Goal: Task Accomplishment & Management: Use online tool/utility

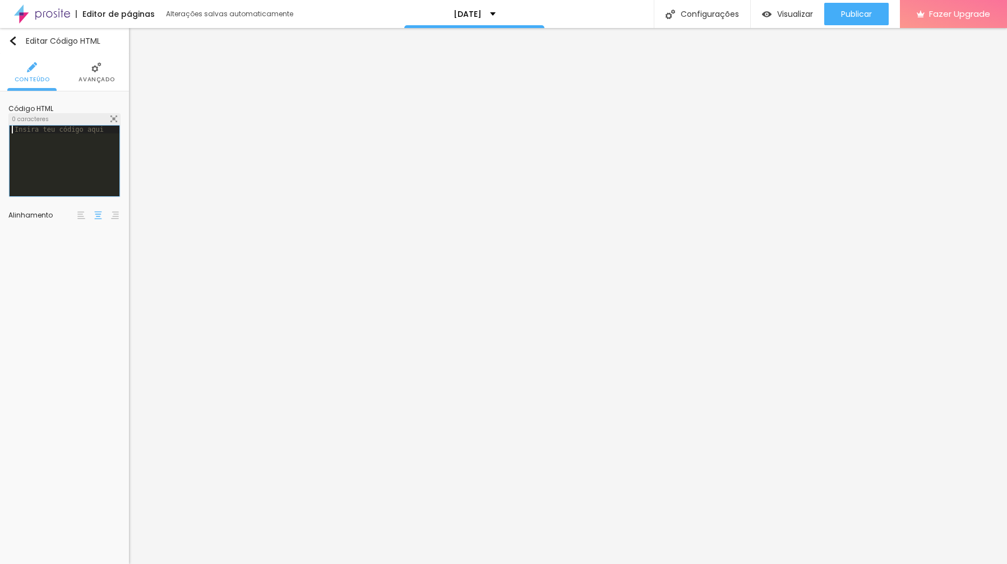
click at [74, 149] on div at bounding box center [65, 169] width 110 height 86
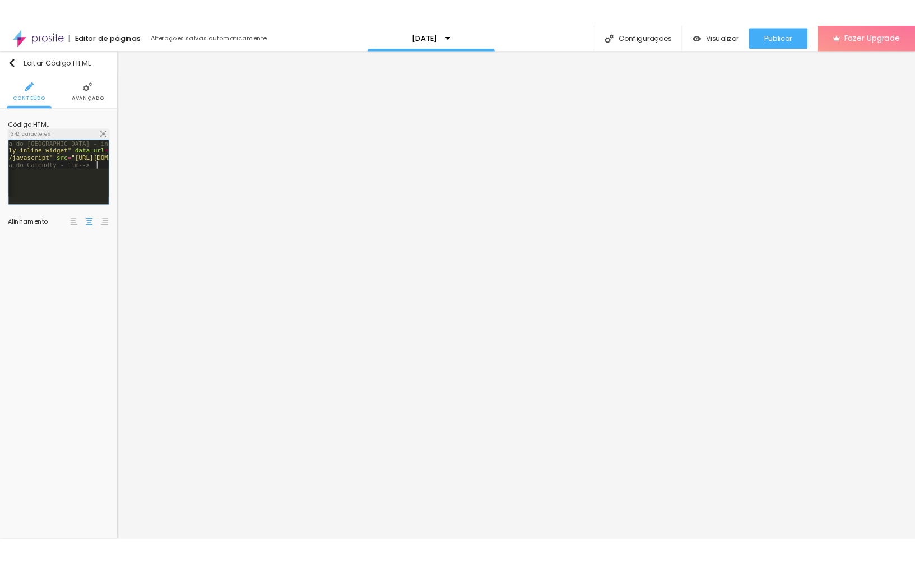
scroll to position [0, 75]
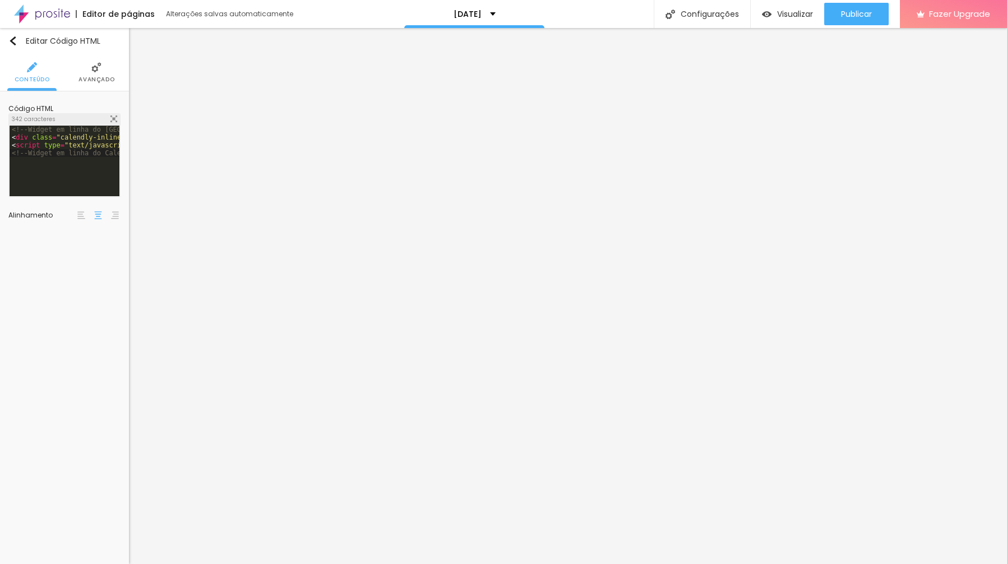
click at [87, 78] on span "Avançado" at bounding box center [96, 80] width 36 height 6
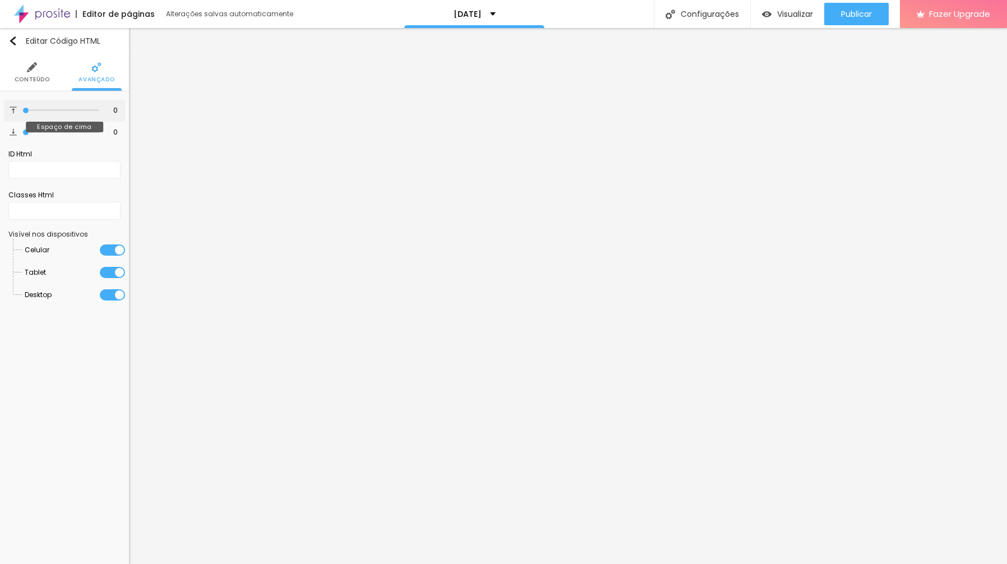
type input "3"
type input "32"
type input "39"
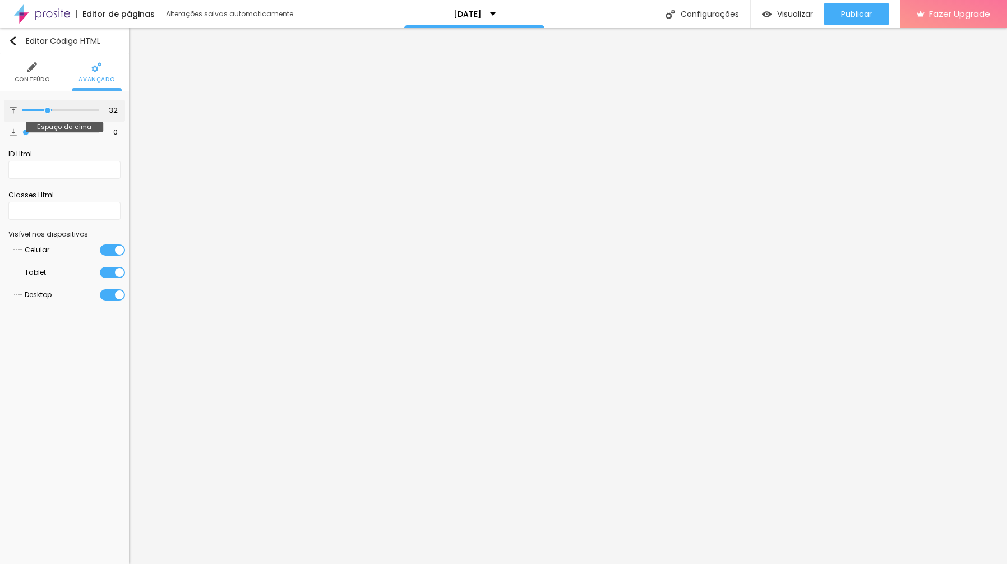
type input "39"
type input "50"
type input "86"
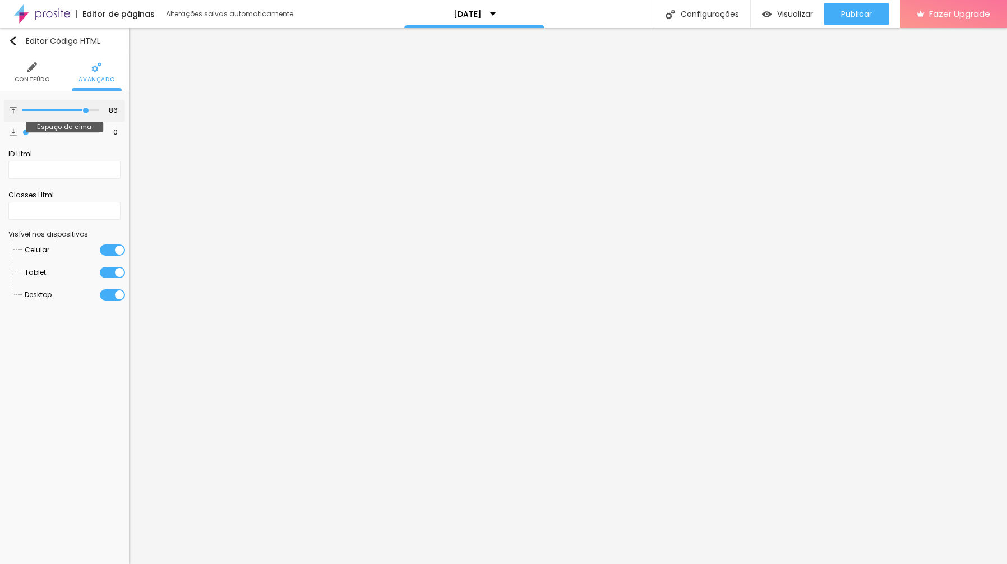
type input "85"
type input "52"
type input "13"
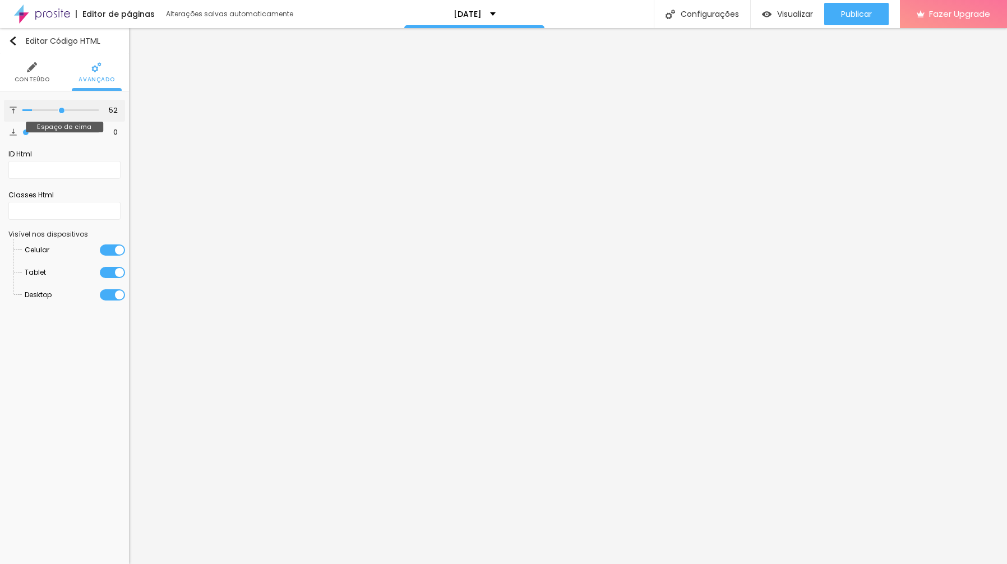
type input "13"
type input "10"
type input "0"
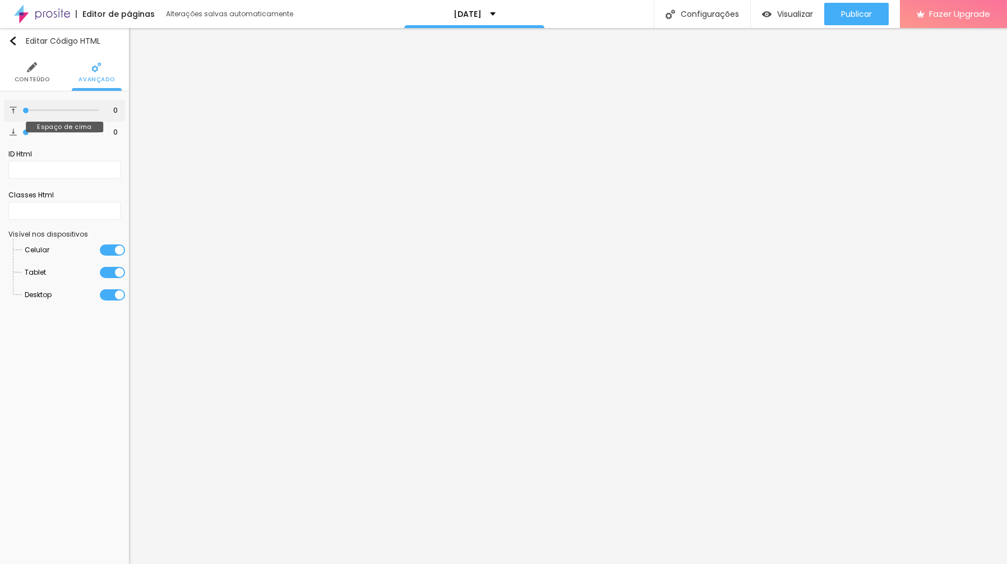
drag, startPoint x: 28, startPoint y: 111, endPoint x: 7, endPoint y: 124, distance: 24.7
click at [7, 124] on div "0 Espaço de cima 0 Espaço de baixo ID Html Classes Html Visível nos dispositivo…" at bounding box center [64, 205] width 129 height 228
type input "1"
type input "24"
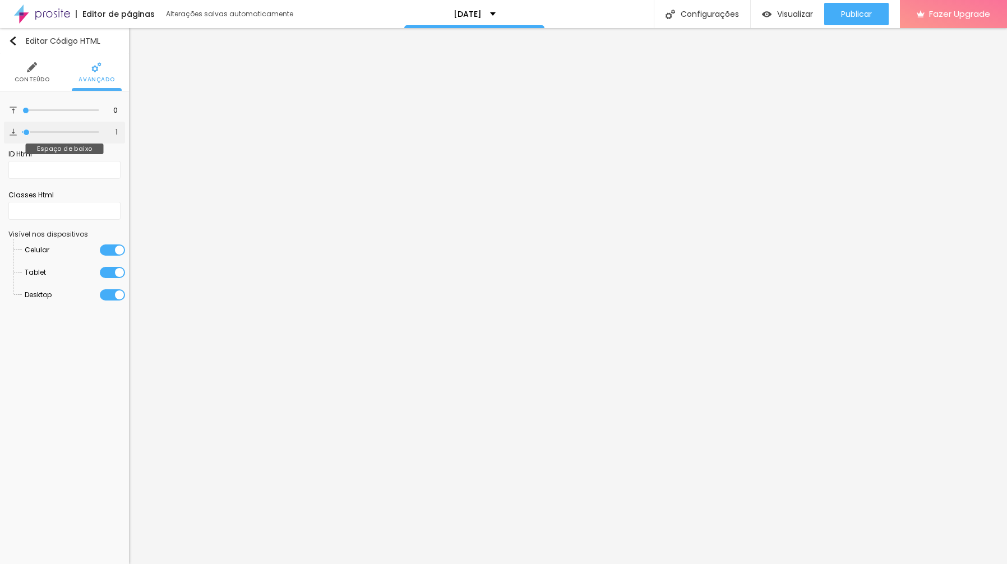
type input "24"
type input "27"
type input "31"
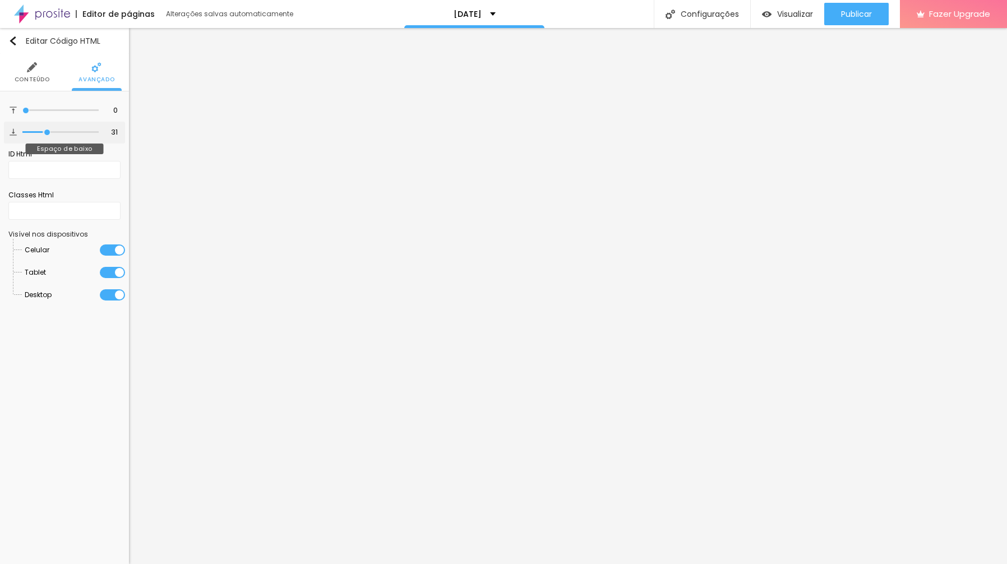
type input "34"
type input "35"
type input "39"
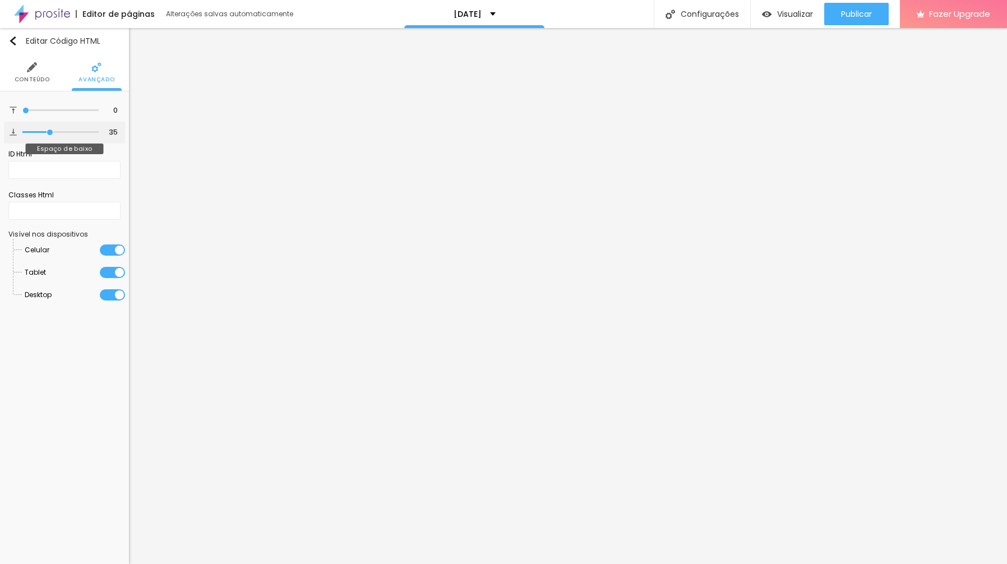
type input "39"
type input "53"
type input "74"
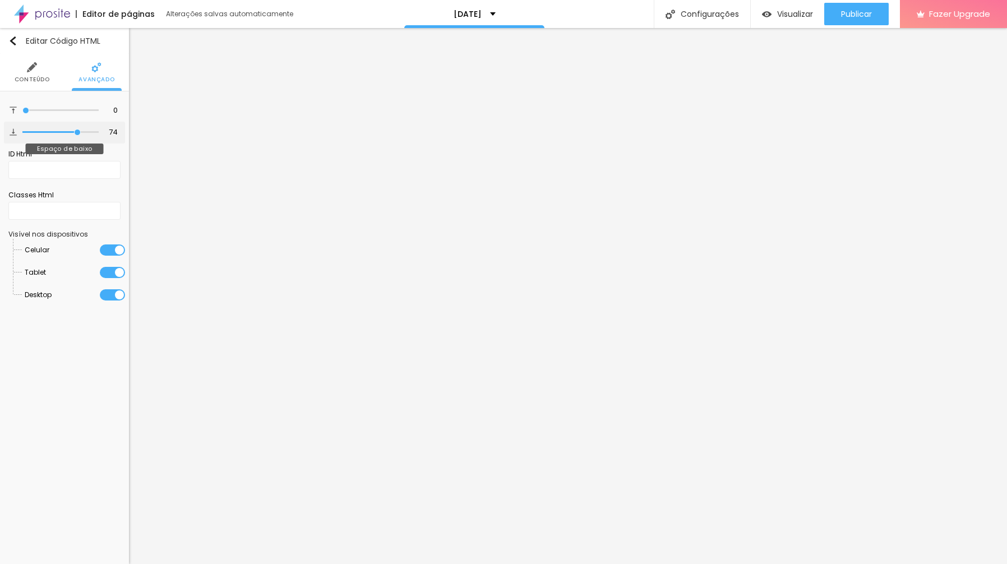
type input "69"
type input "0"
drag, startPoint x: 27, startPoint y: 136, endPoint x: -26, endPoint y: 152, distance: 55.8
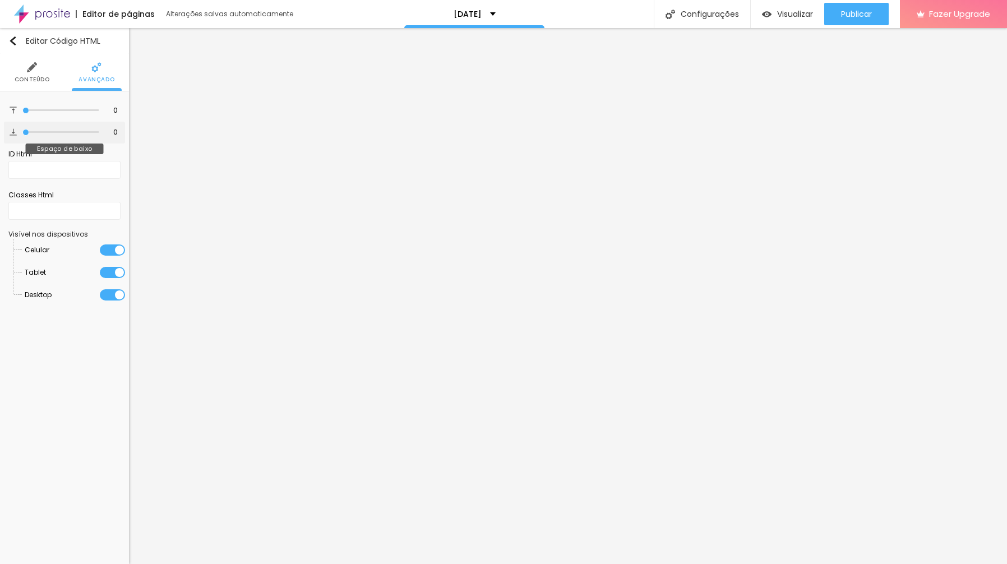
click at [0, 152] on html "Editor de páginas Alterações salvas automaticamente [DATE] Configurações Config…" at bounding box center [503, 282] width 1007 height 564
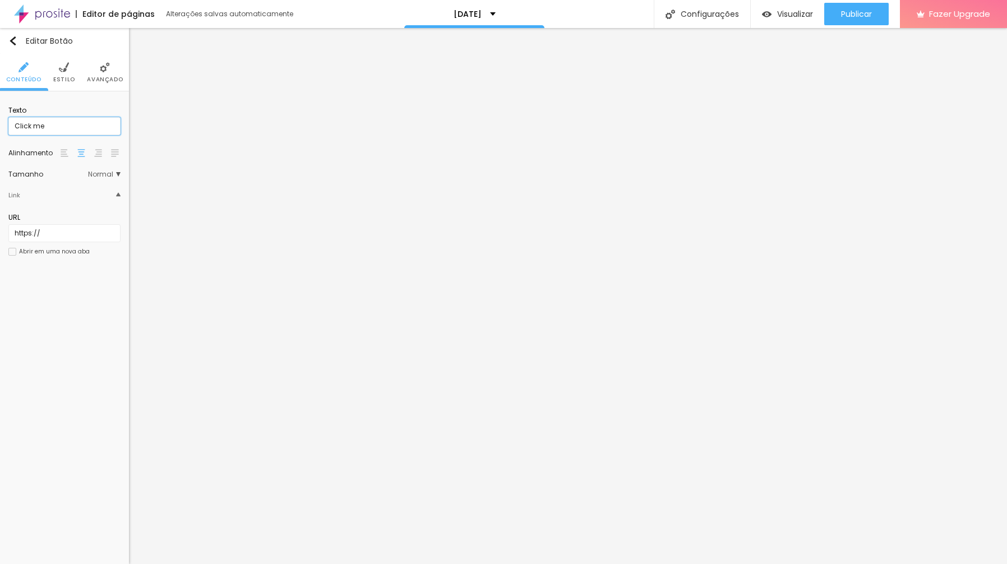
drag, startPoint x: 50, startPoint y: 127, endPoint x: -10, endPoint y: 123, distance: 59.5
click at [0, 123] on html "Editor de páginas Alterações salvas automaticamente [DATE] Configurações Config…" at bounding box center [503, 282] width 1007 height 564
type input "Agendar"
click at [69, 72] on li "Estilo" at bounding box center [64, 72] width 22 height 37
click at [71, 66] on li "Estilo" at bounding box center [64, 72] width 22 height 37
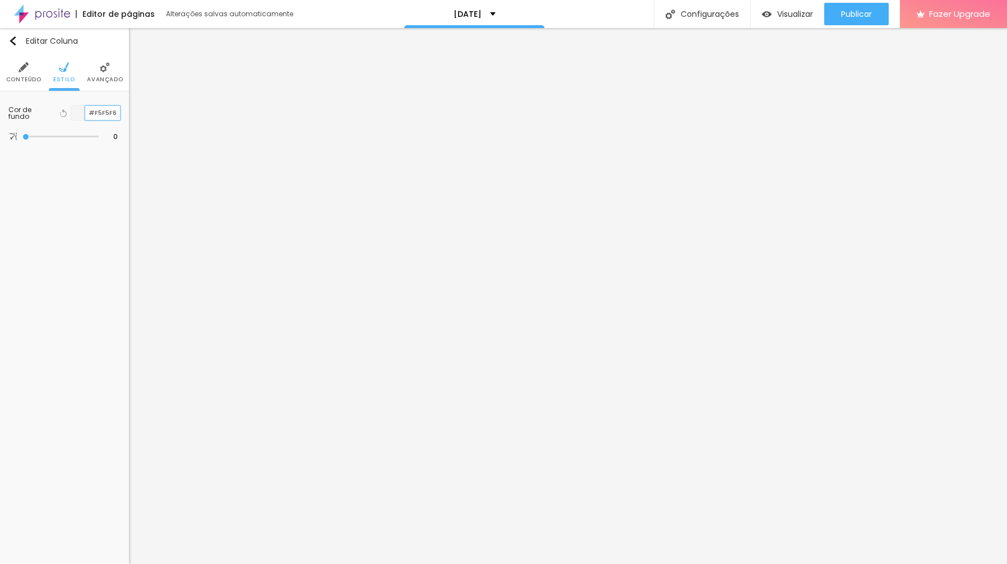
drag, startPoint x: 89, startPoint y: 113, endPoint x: 120, endPoint y: 111, distance: 30.9
click at [120, 111] on div "#F5F5F6" at bounding box center [96, 112] width 50 height 15
click at [63, 77] on span "Estilo" at bounding box center [64, 80] width 22 height 6
click at [97, 112] on input "#FFFFFF" at bounding box center [102, 113] width 35 height 14
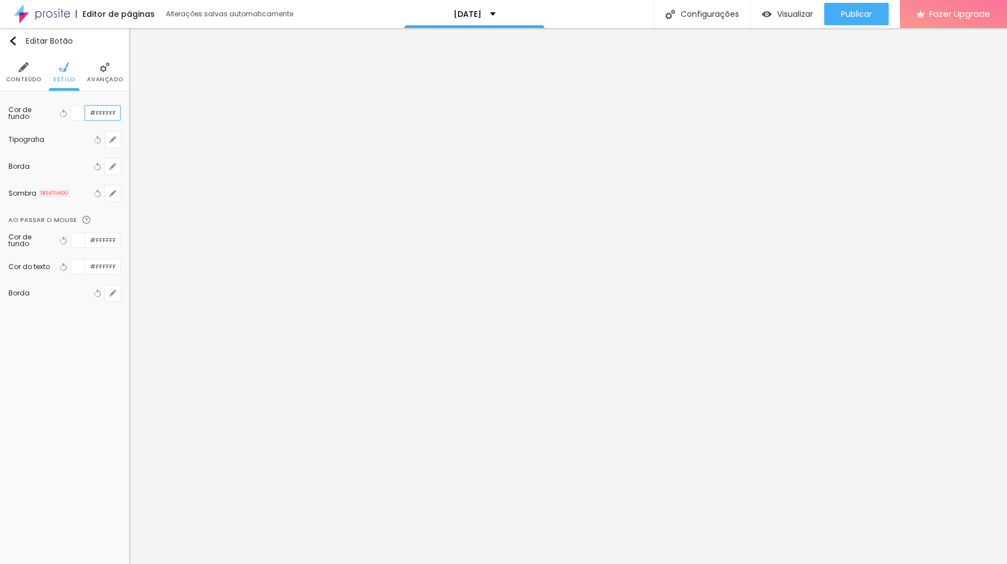
paste input "AD2121"
type input "#AD2121"
click at [72, 383] on div "Editar Botão Conteúdo Estilo Avançado Cor de fundo Voltar ao padrão #AD2121 Tip…" at bounding box center [64, 296] width 129 height 536
click at [91, 398] on div "Editar Botão Conteúdo Estilo Avançado Cor de fundo Voltar ao padrão #AD2121 Tip…" at bounding box center [64, 296] width 129 height 536
click at [108, 74] on li "Avançado" at bounding box center [105, 72] width 36 height 37
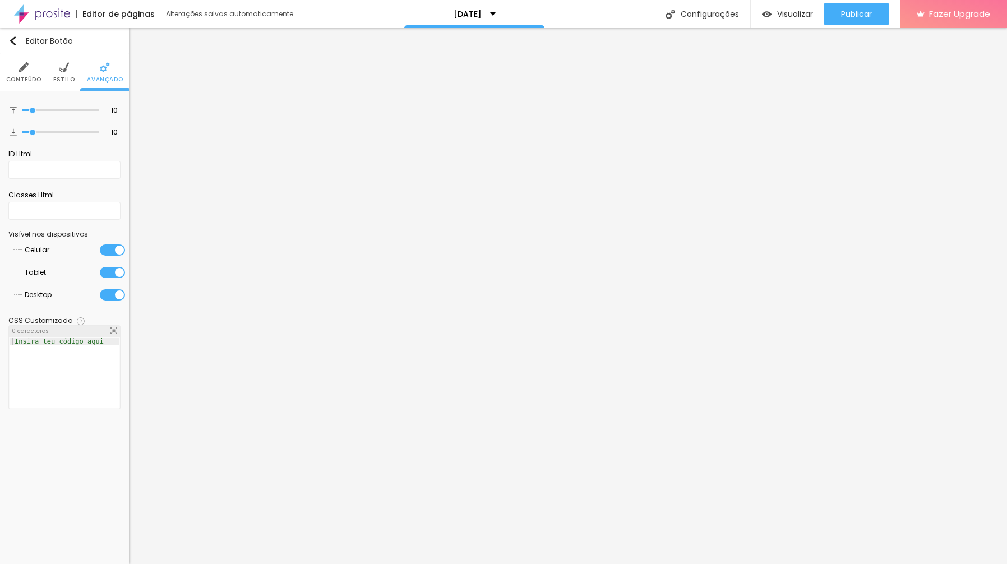
click at [65, 69] on img at bounding box center [64, 67] width 10 height 10
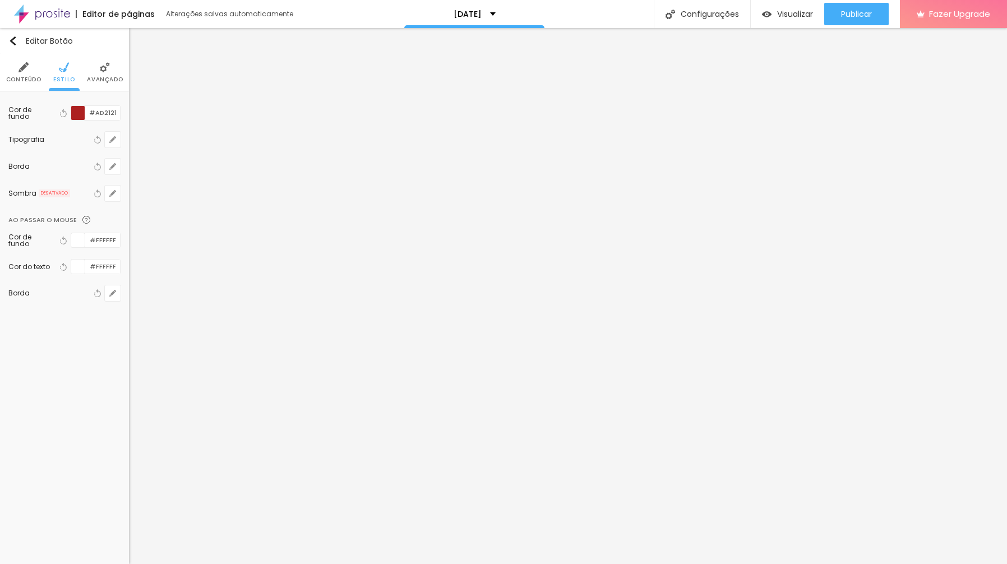
click at [24, 68] on img at bounding box center [23, 67] width 10 height 10
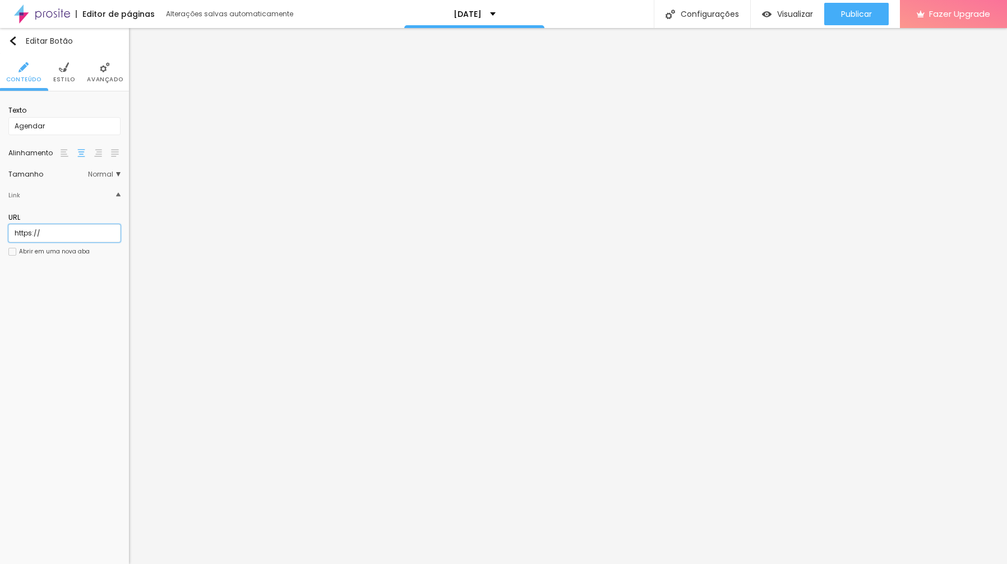
click at [53, 237] on input "https://" at bounding box center [64, 233] width 112 height 18
click at [78, 233] on input "https://" at bounding box center [64, 233] width 112 height 18
paste input "[URL][DOMAIN_NAME][DATE]"
type input "https://[URL][DOMAIN_NAME][DATE]"
click at [84, 320] on div "Editar Botão Conteúdo Estilo Avançado Texto Agendar Alinhamento Tamanho Normal …" at bounding box center [64, 296] width 129 height 536
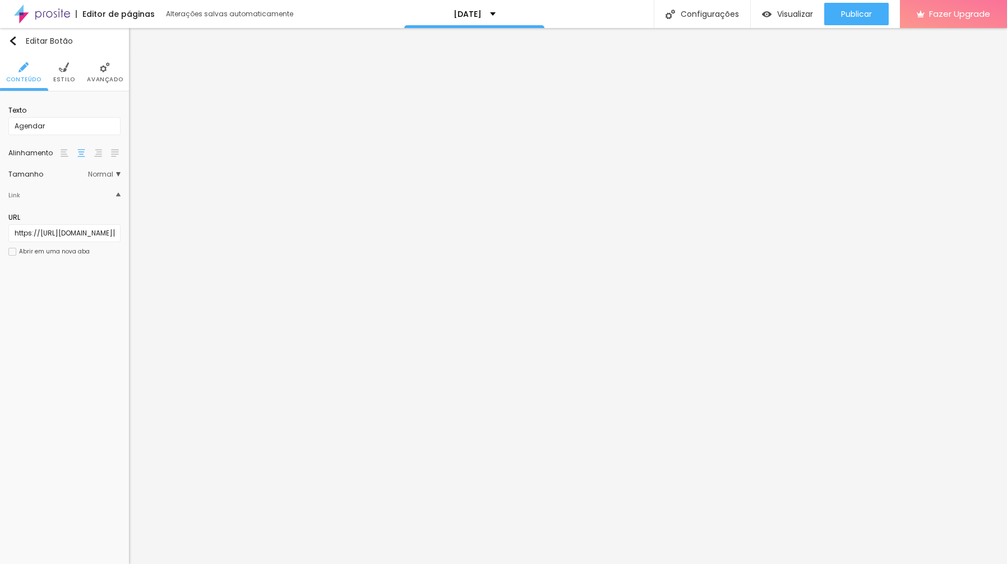
click at [13, 254] on div at bounding box center [12, 252] width 8 height 8
click at [63, 63] on img at bounding box center [64, 67] width 10 height 10
click at [90, 70] on li "Avançado" at bounding box center [105, 72] width 36 height 37
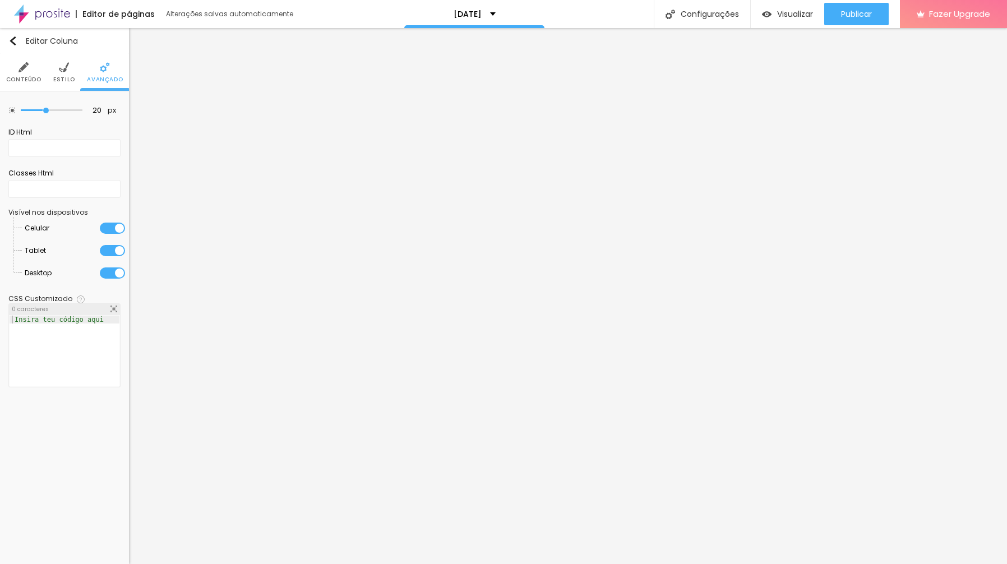
click at [23, 67] on img at bounding box center [23, 67] width 10 height 10
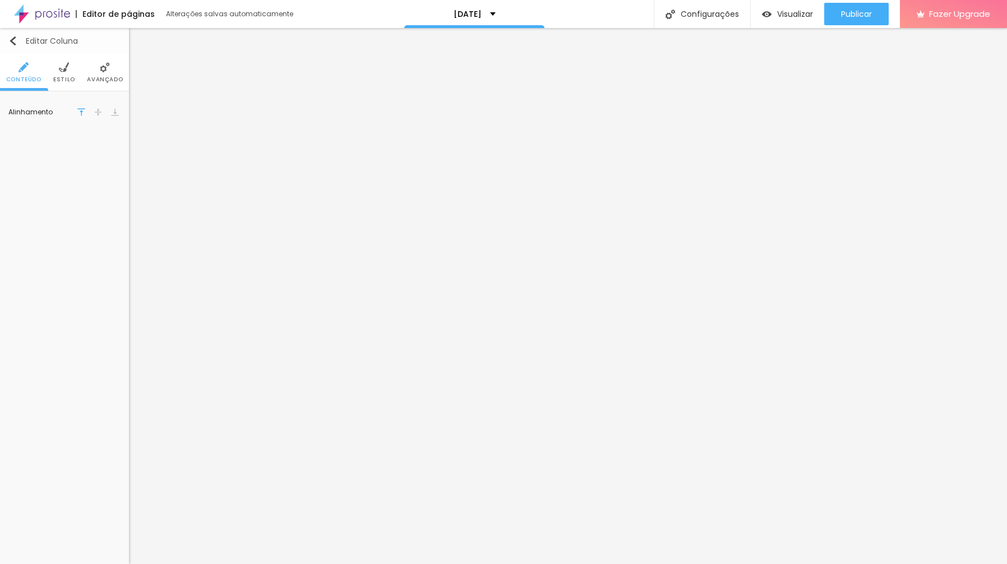
click at [11, 39] on img "button" at bounding box center [12, 40] width 9 height 9
click at [18, 43] on div "Editar Coluna" at bounding box center [42, 40] width 69 height 9
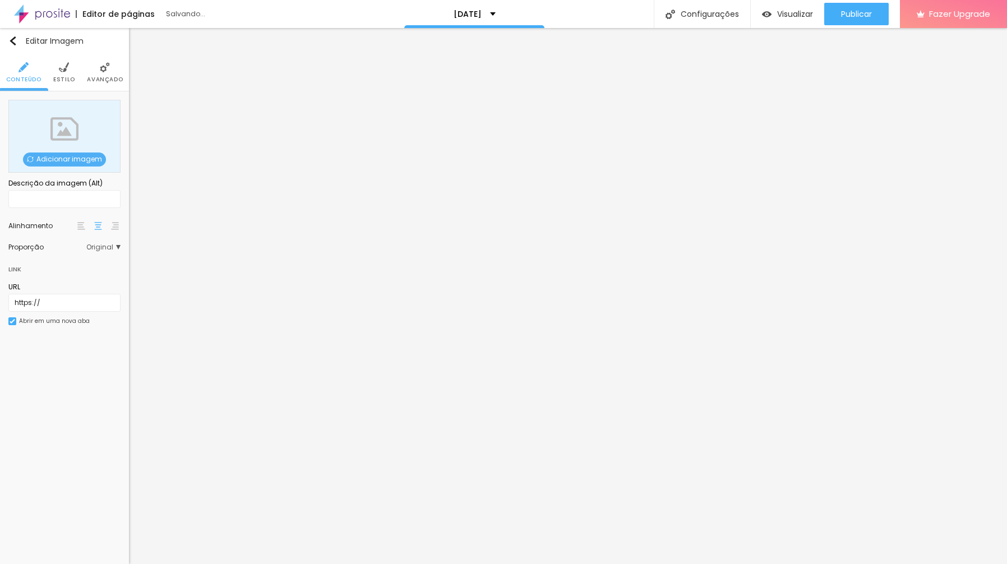
click at [62, 155] on span "Adicionar imagem" at bounding box center [64, 159] width 83 height 14
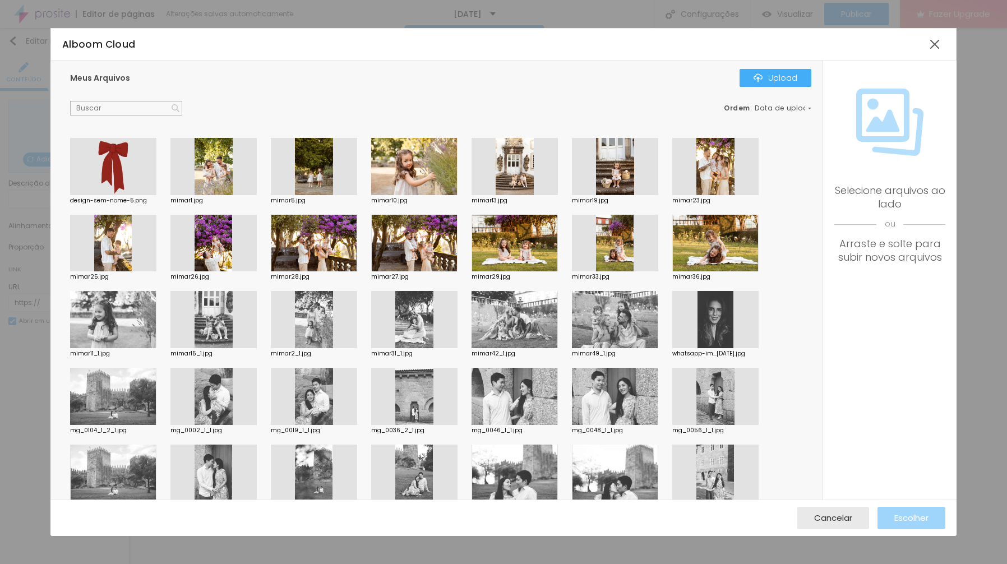
click at [128, 160] on div at bounding box center [113, 166] width 86 height 57
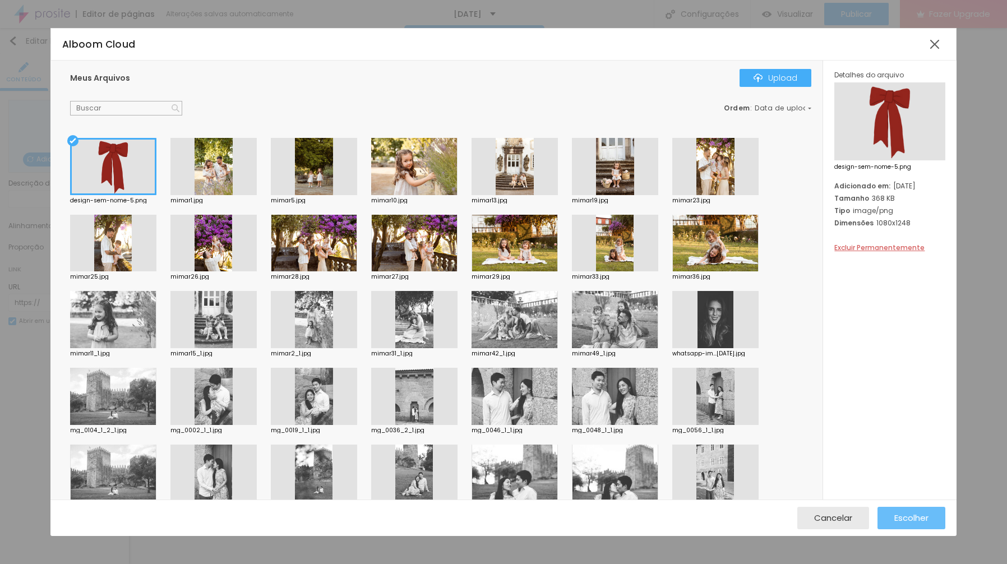
click at [938, 514] on button "Escolher" at bounding box center [911, 518] width 68 height 22
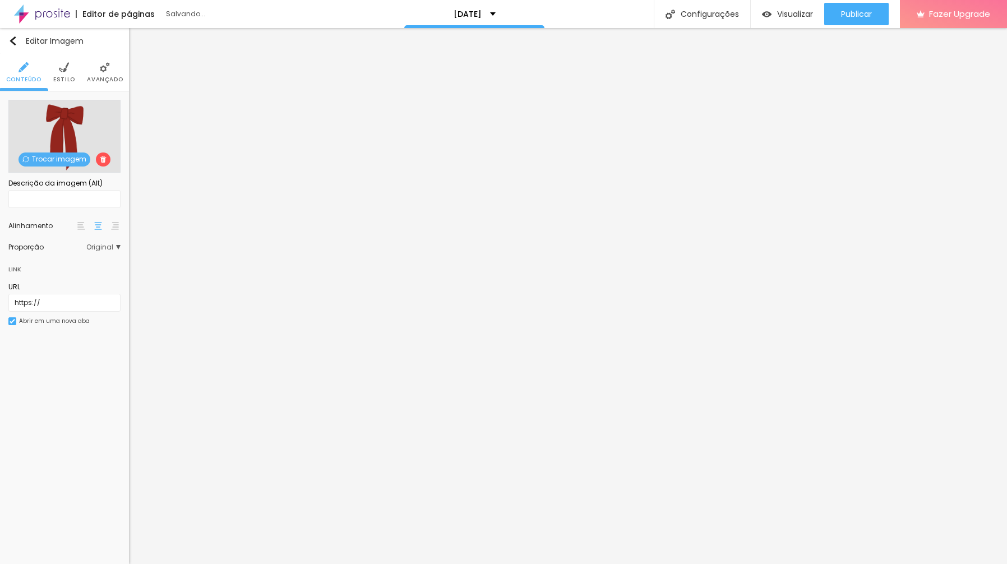
click at [63, 66] on img at bounding box center [64, 67] width 10 height 10
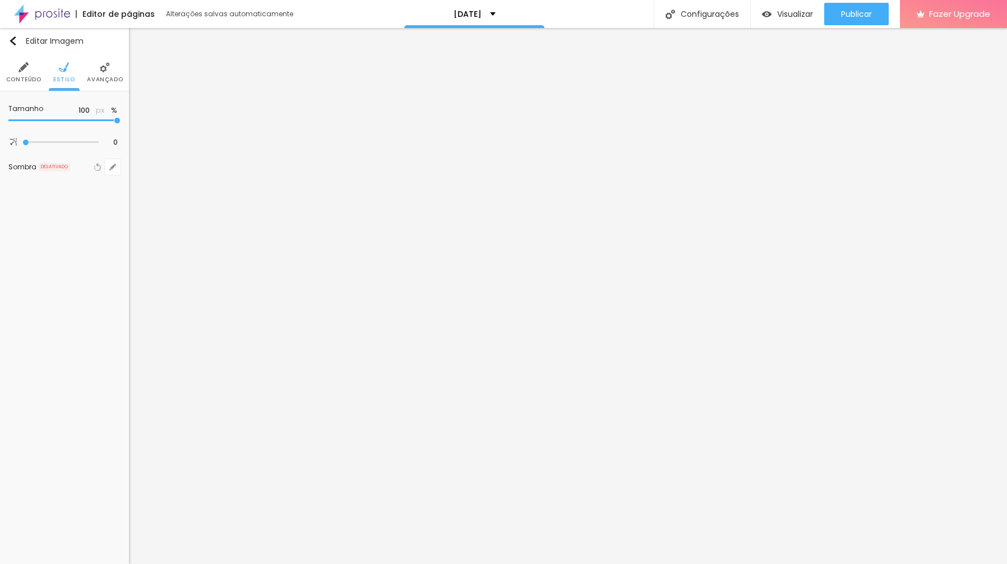
type input "95"
type input "60"
type input "20"
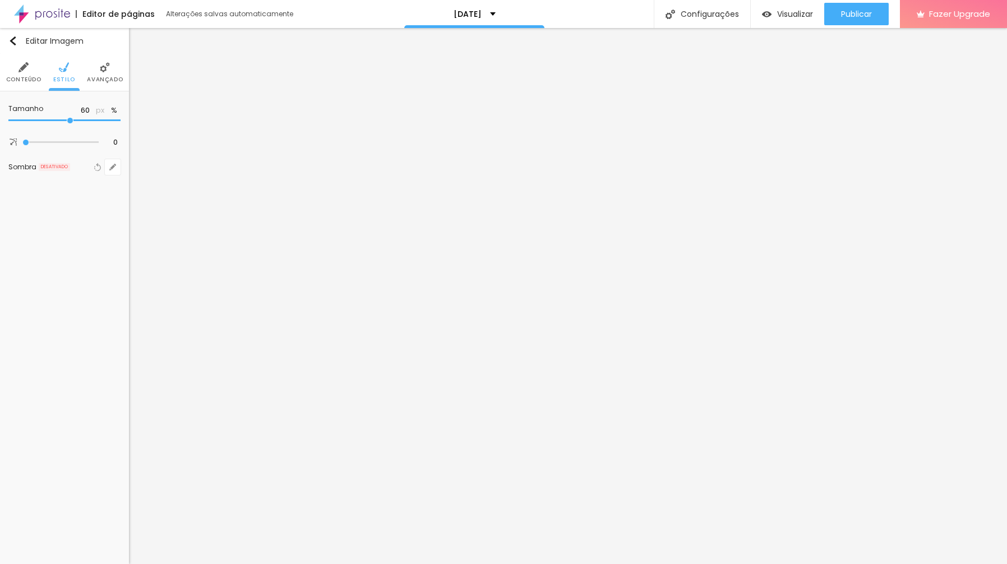
type input "20"
type input "10"
drag, startPoint x: 68, startPoint y: 128, endPoint x: -46, endPoint y: 130, distance: 113.8
type input "10"
click at [0, 130] on html "Editor de páginas Alterações salvas automaticamente [DATE] Configurações Config…" at bounding box center [503, 282] width 1007 height 564
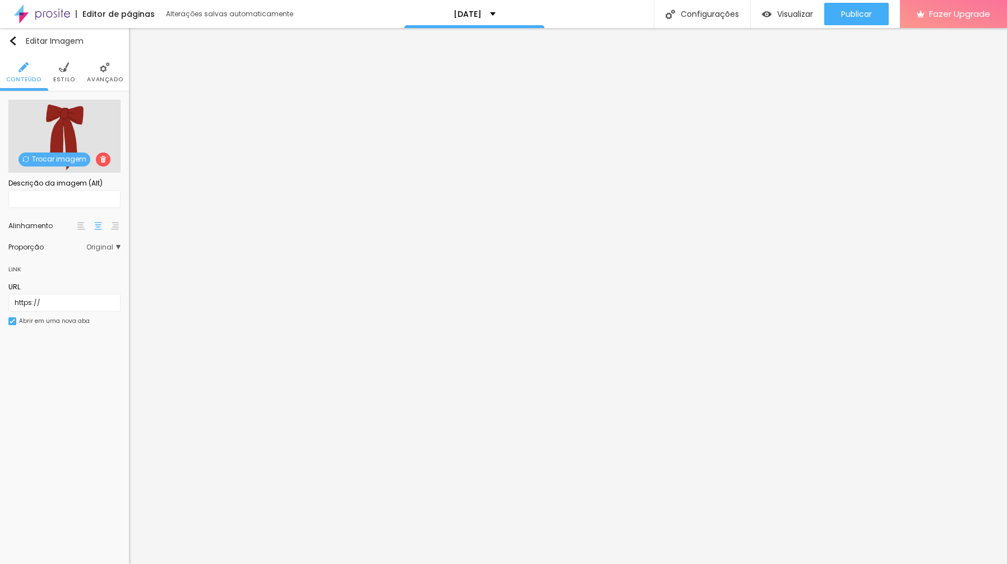
click at [63, 65] on img at bounding box center [64, 67] width 10 height 10
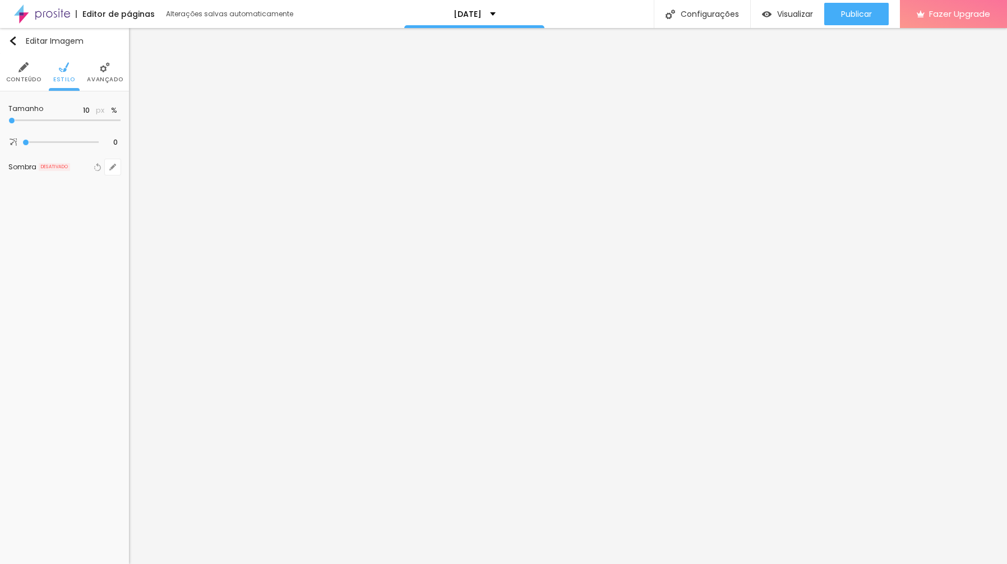
click at [100, 66] on img at bounding box center [105, 67] width 10 height 10
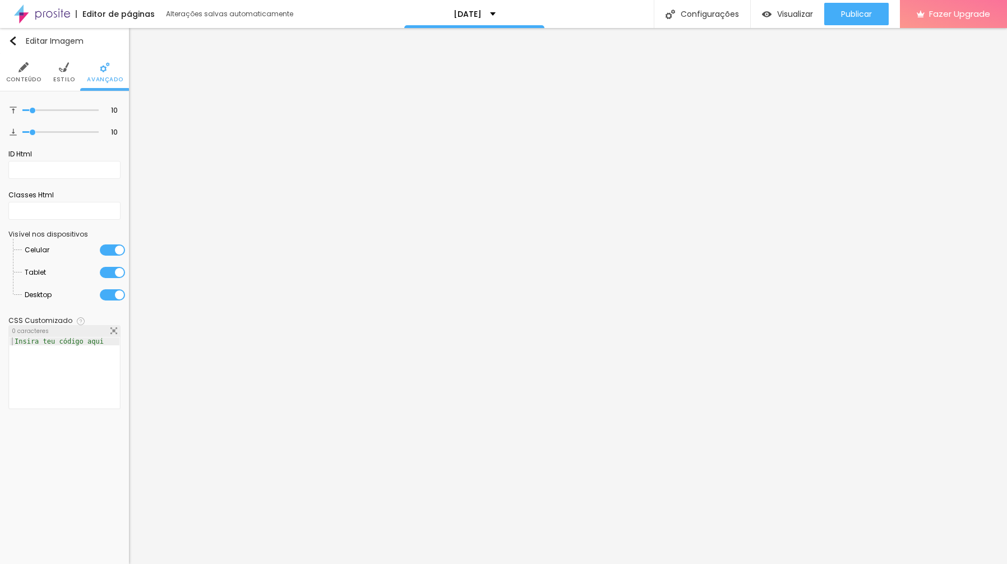
click at [21, 71] on img at bounding box center [23, 67] width 10 height 10
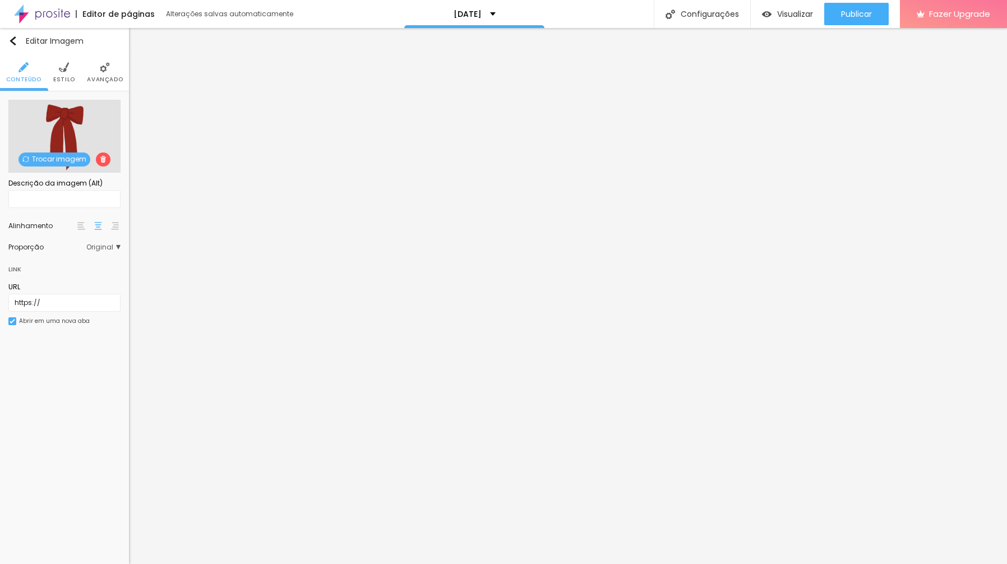
click at [105, 251] on span "Original" at bounding box center [103, 247] width 34 height 7
click at [70, 296] on span "Quadrado" at bounding box center [61, 294] width 36 height 10
click at [57, 310] on span "Original" at bounding box center [56, 309] width 27 height 10
click at [69, 69] on li "Estilo" at bounding box center [64, 72] width 22 height 37
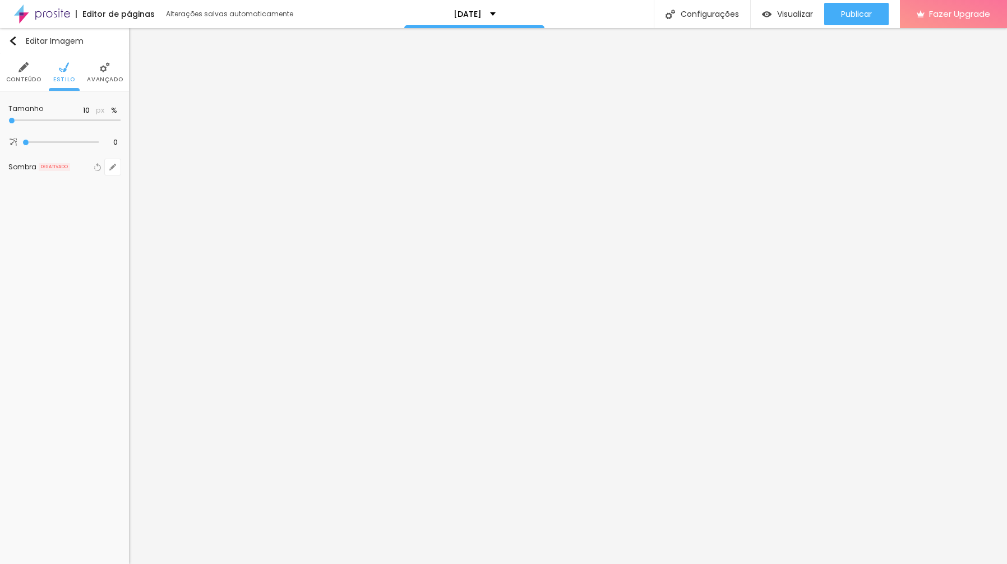
type input "15"
type input "20"
type input "25"
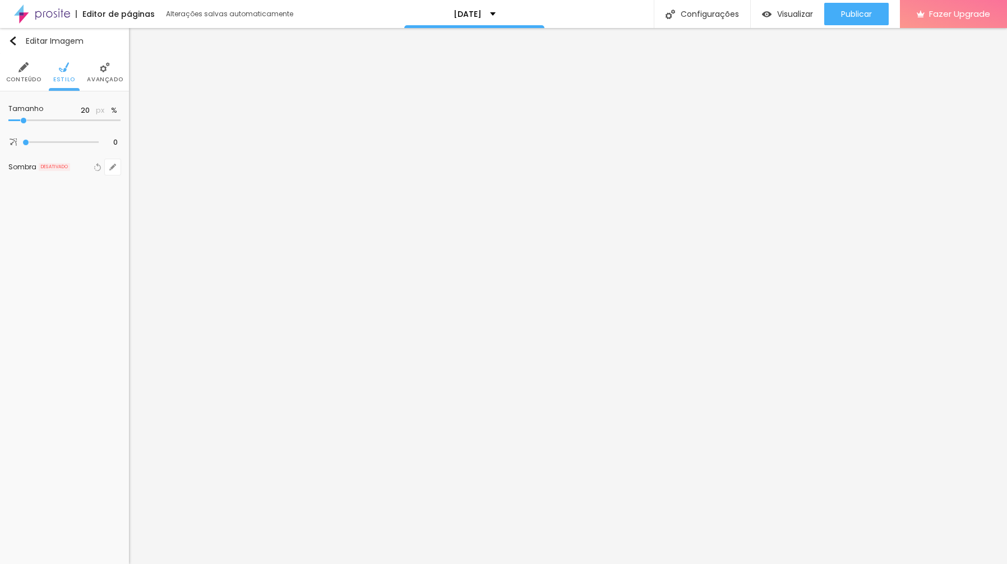
type input "25"
type input "30"
type input "35"
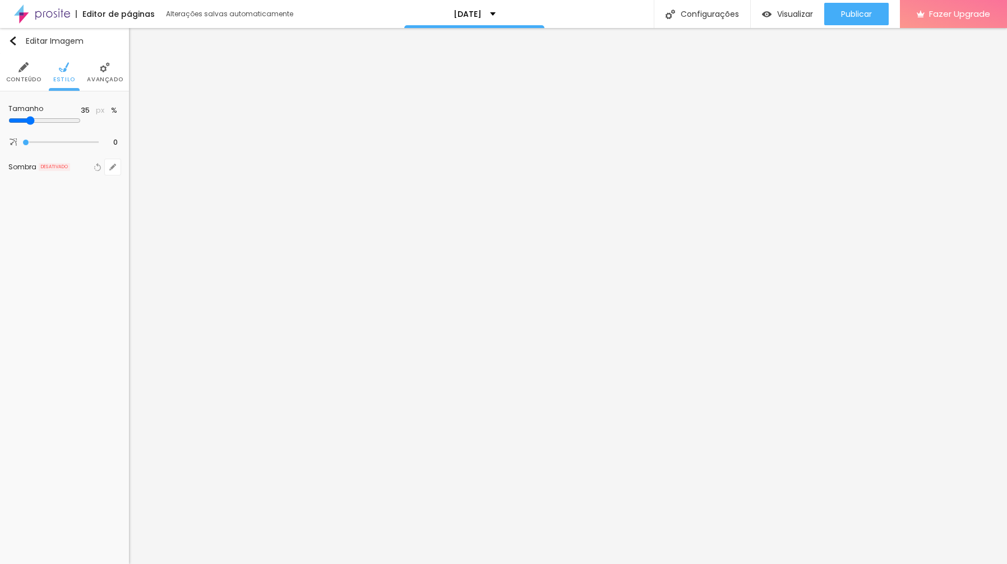
type input "30"
drag, startPoint x: 11, startPoint y: 120, endPoint x: 36, endPoint y: 122, distance: 25.2
type input "30"
click at [36, 122] on input "range" at bounding box center [44, 120] width 72 height 9
click at [94, 77] on span "Avançado" at bounding box center [93, 80] width 36 height 6
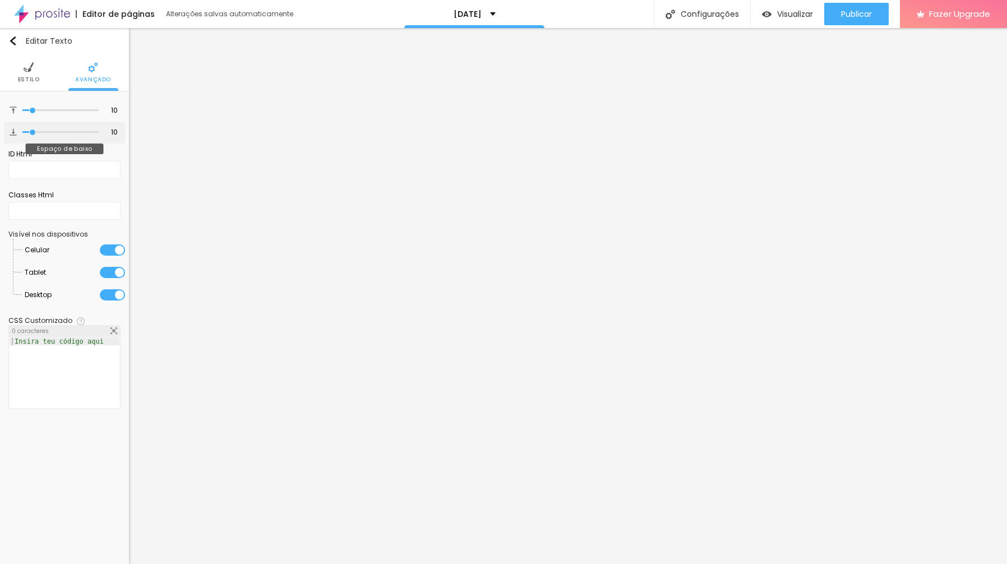
type input "9"
type input "4"
type input "0"
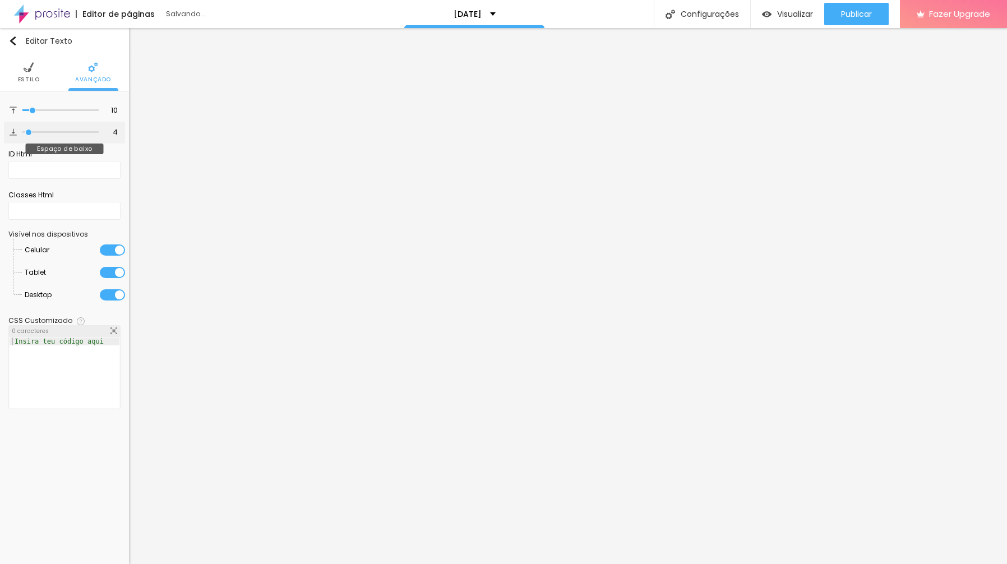
type input "0"
type input "1"
type input "28"
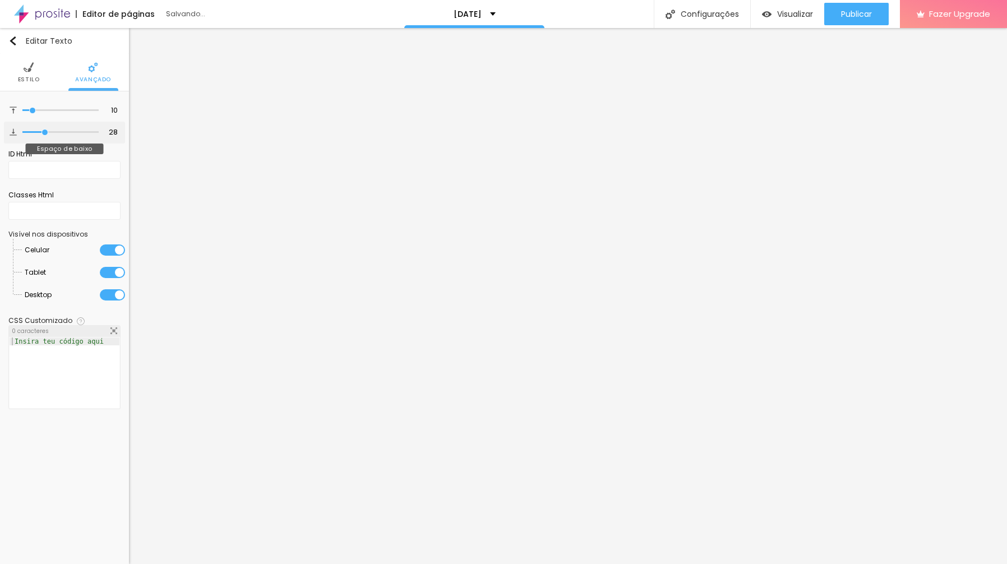
type input "36"
type input "40"
type input "45"
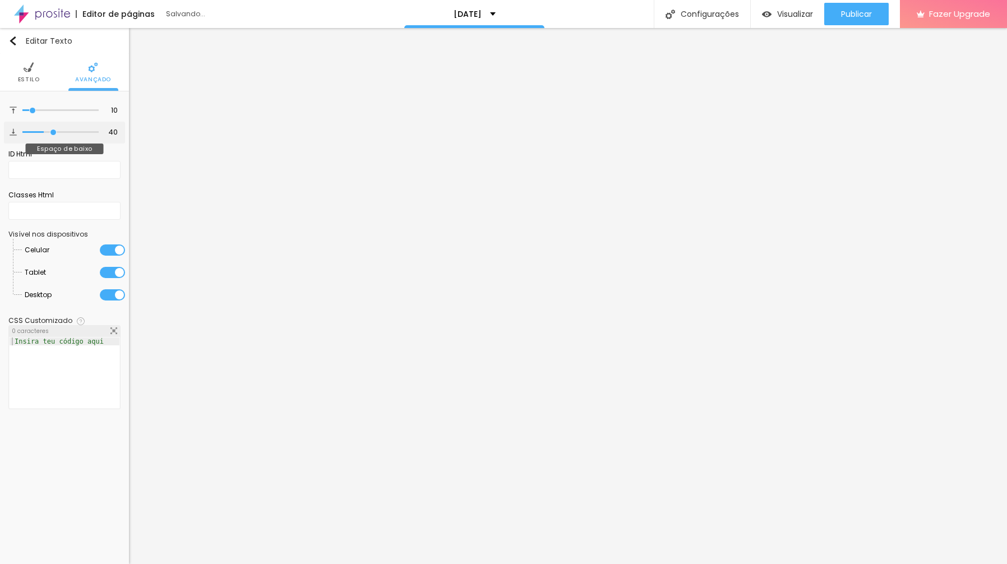
type input "45"
type input "44"
type input "49"
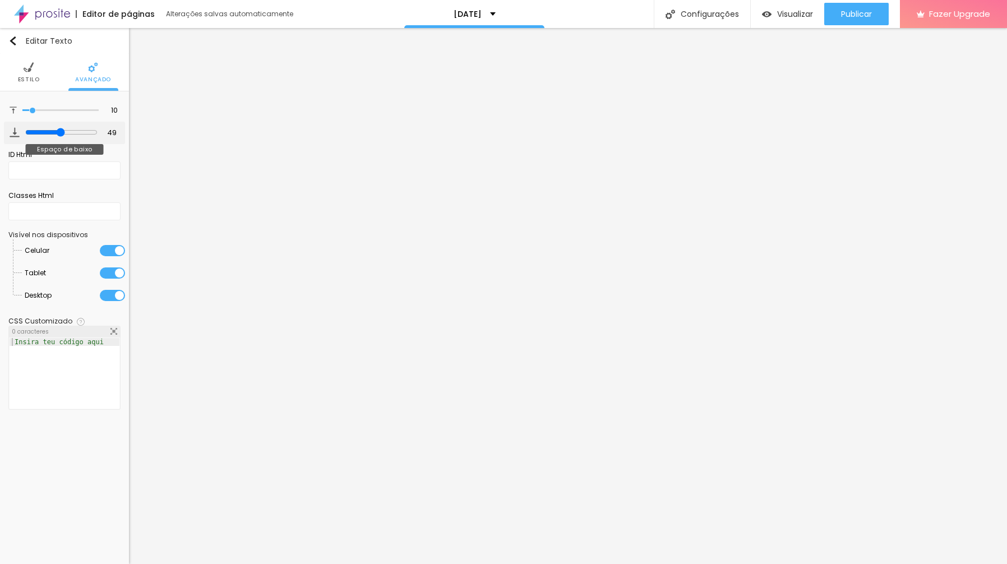
type input "48"
type input "47"
type input "46"
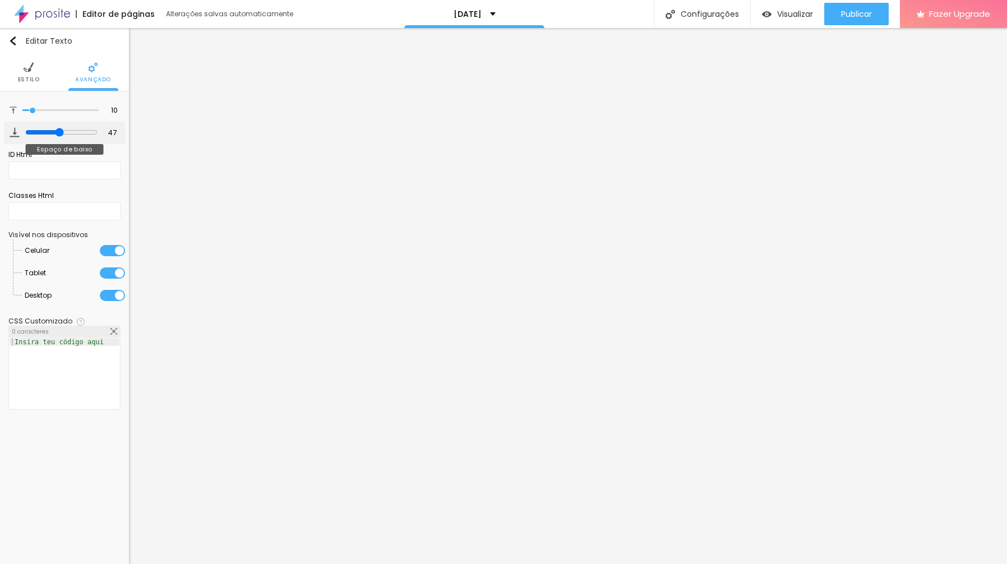
type input "46"
type input "39"
type input "34"
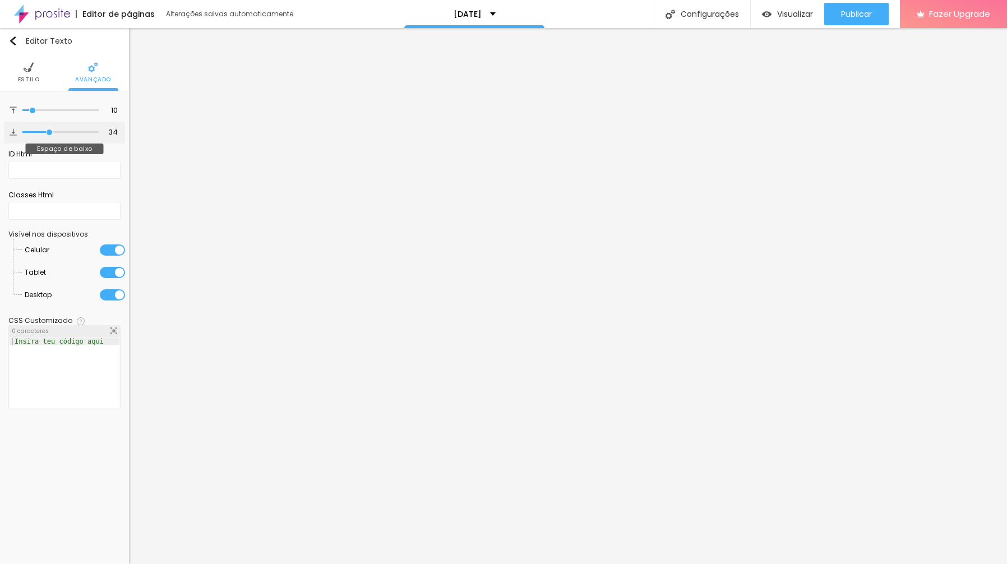
type input "32"
type input "31"
type input "30"
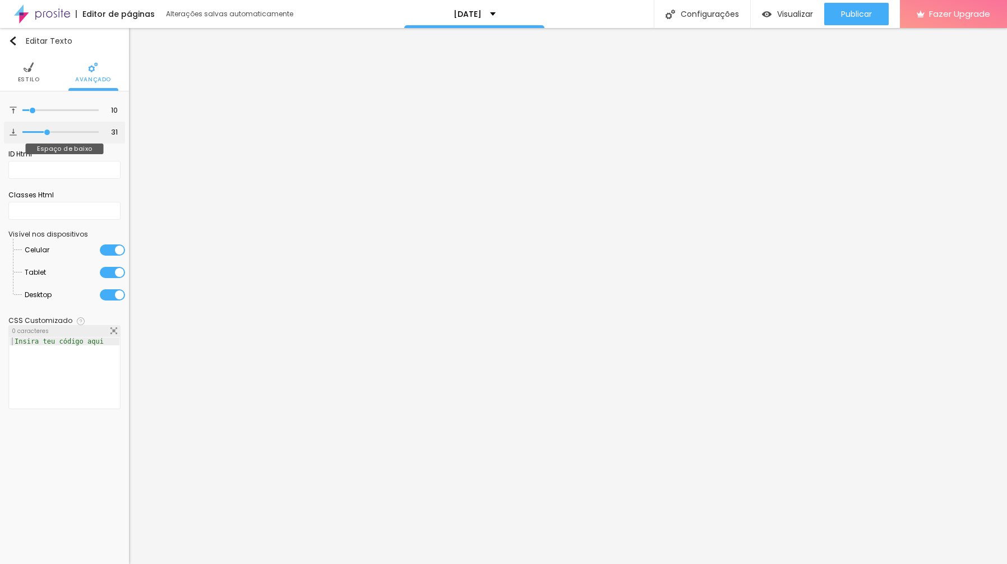
type input "30"
drag, startPoint x: 34, startPoint y: 135, endPoint x: 47, endPoint y: 135, distance: 12.9
type input "30"
click at [47, 135] on input "range" at bounding box center [60, 132] width 76 height 6
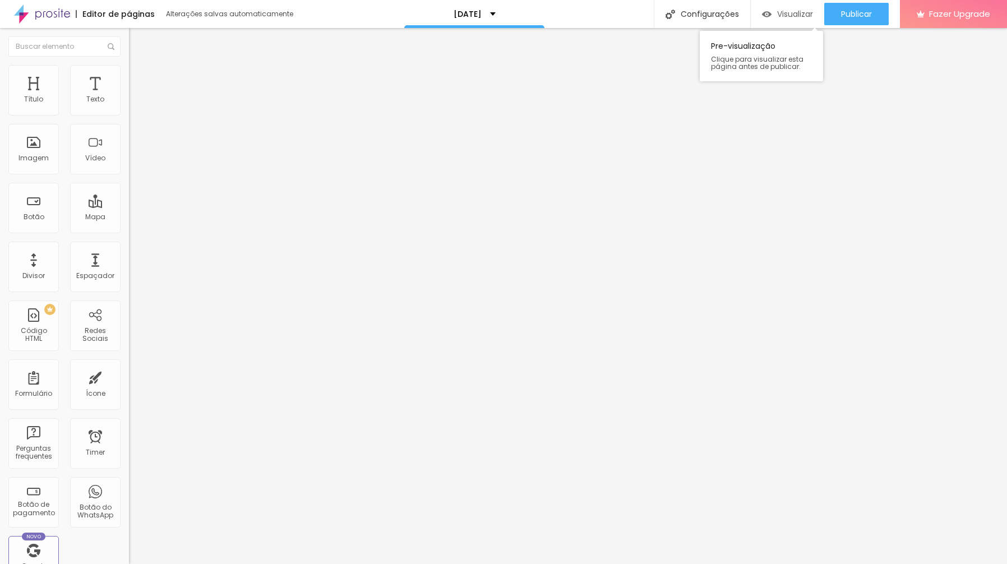
click at [792, 17] on span "Visualizar" at bounding box center [795, 14] width 36 height 9
